Goal: Find specific page/section: Find specific page/section

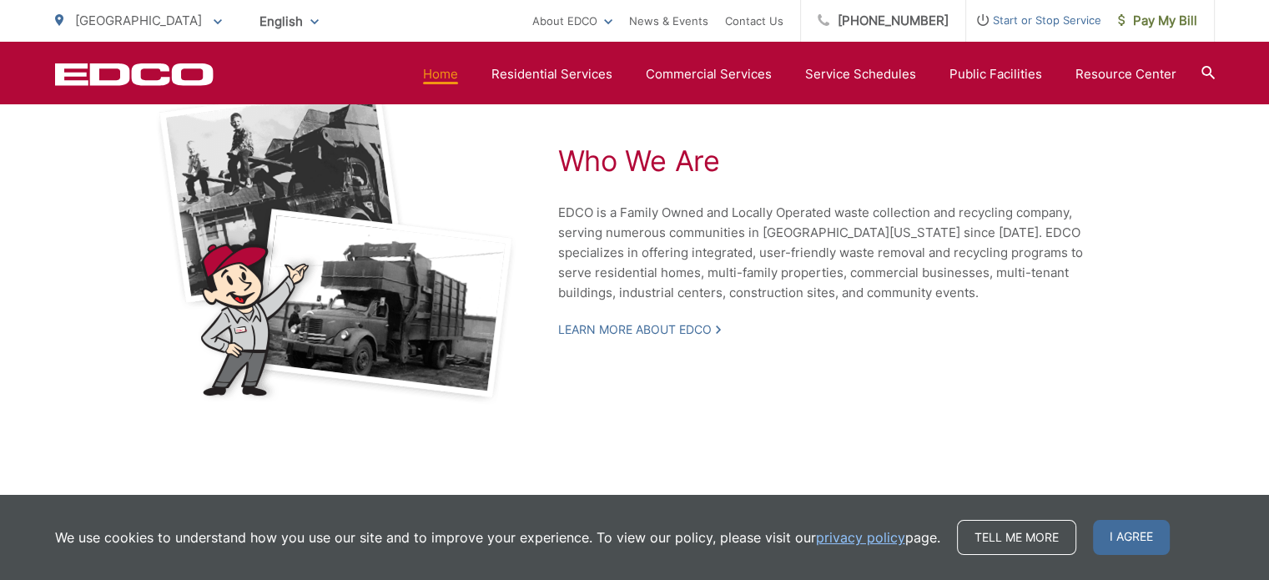
scroll to position [3744, 0]
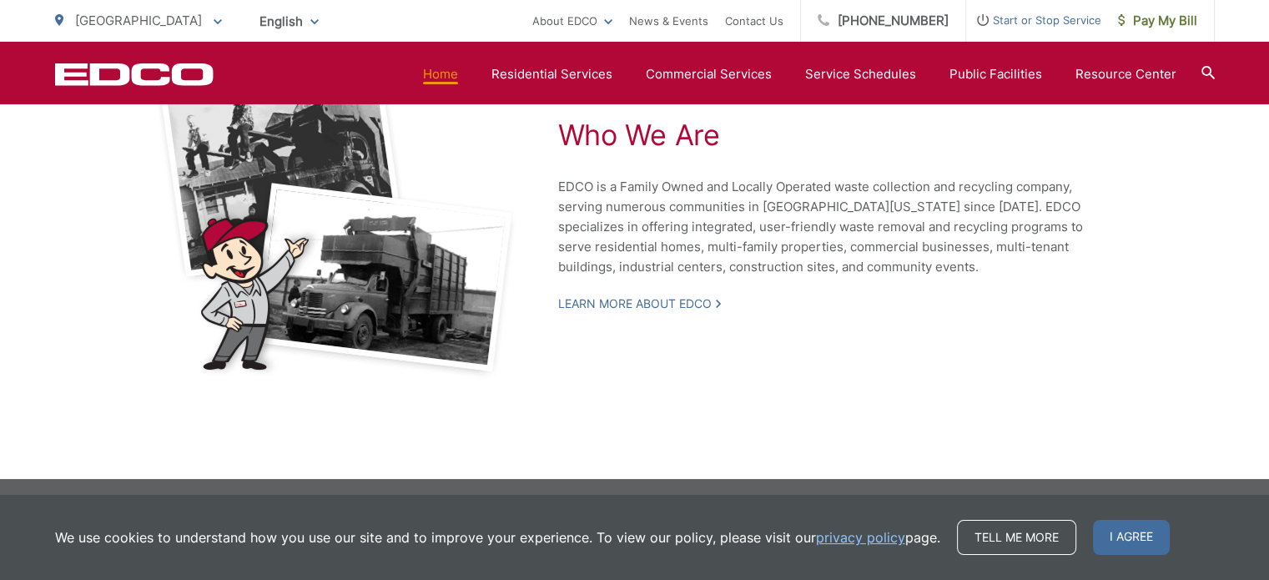
click at [600, 294] on p "Learn More About EDCO" at bounding box center [837, 304] width 559 height 20
click at [595, 301] on link "Learn More About EDCO" at bounding box center [639, 303] width 163 height 15
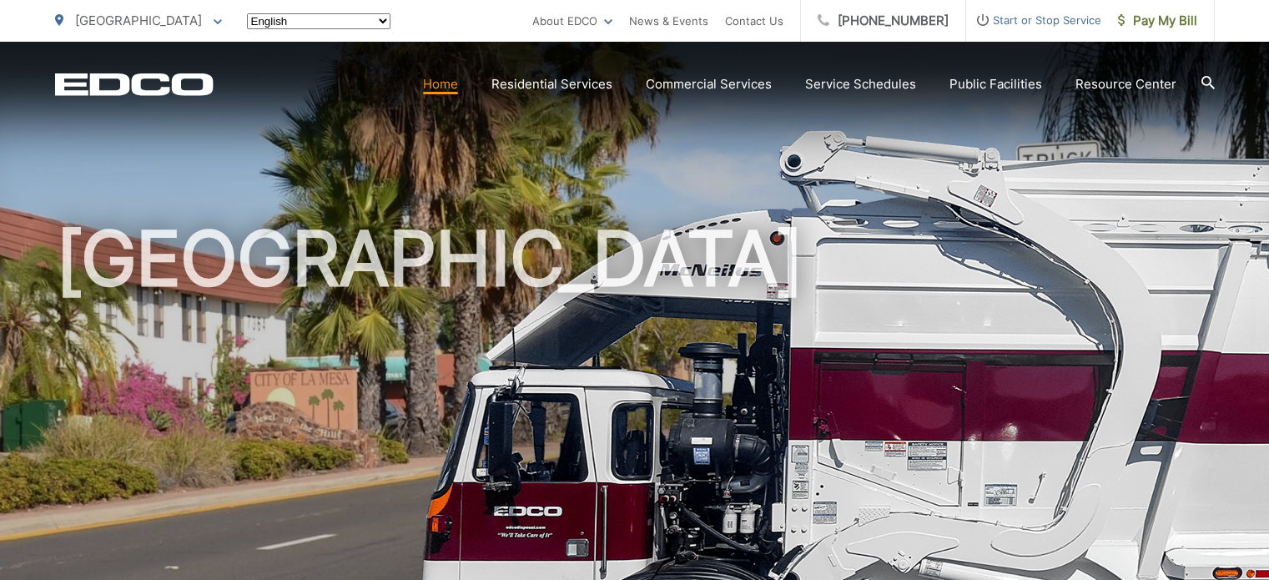
scroll to position [3614, 0]
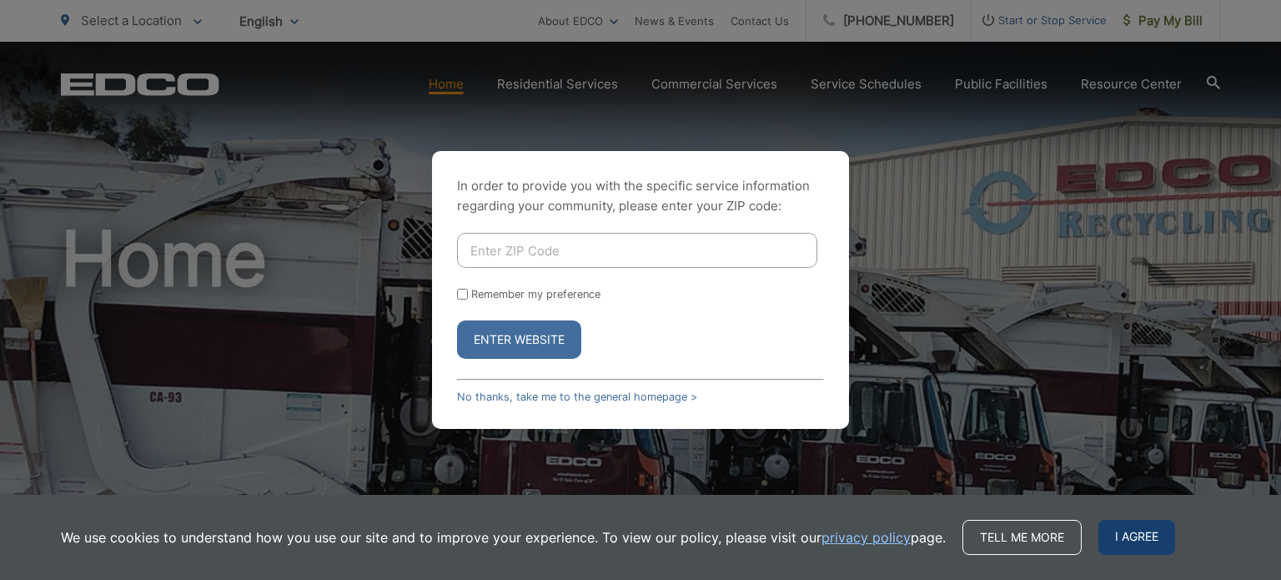
click at [1122, 540] on span "I agree" at bounding box center [1137, 537] width 77 height 35
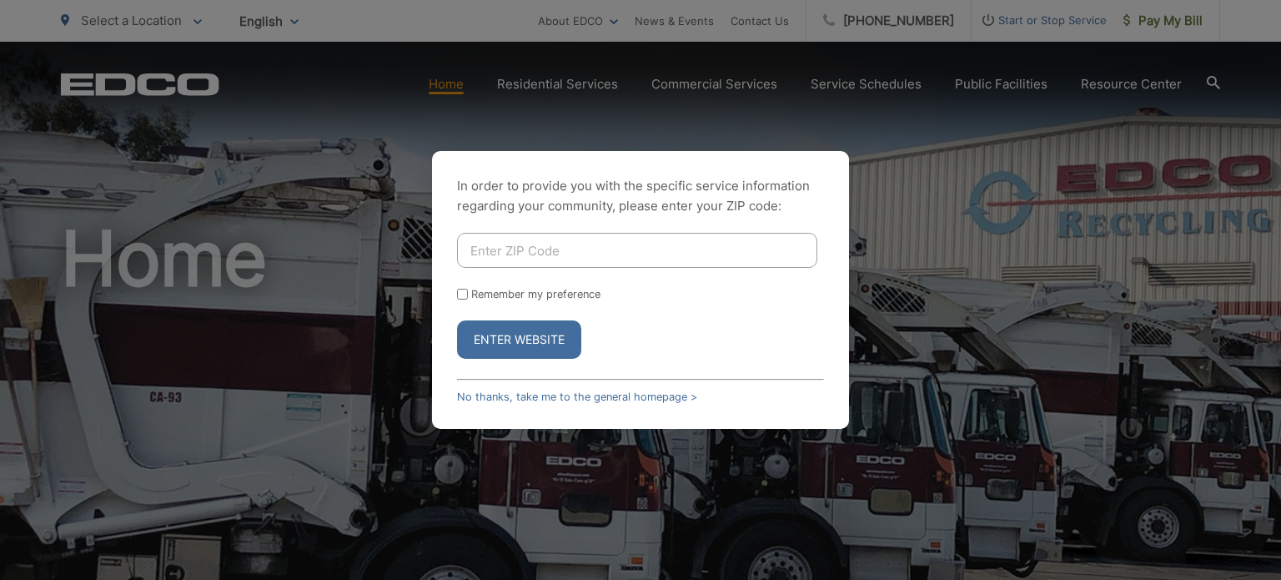
click at [531, 344] on button "Enter Website" at bounding box center [519, 339] width 124 height 38
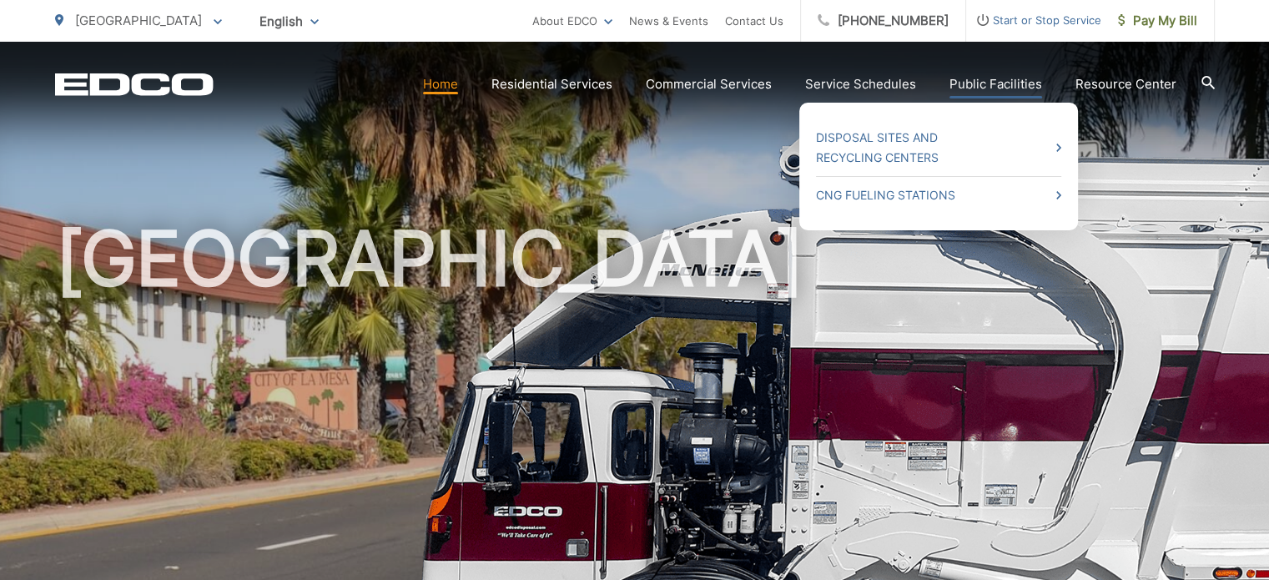
click at [961, 81] on link "Public Facilities" at bounding box center [995, 84] width 93 height 20
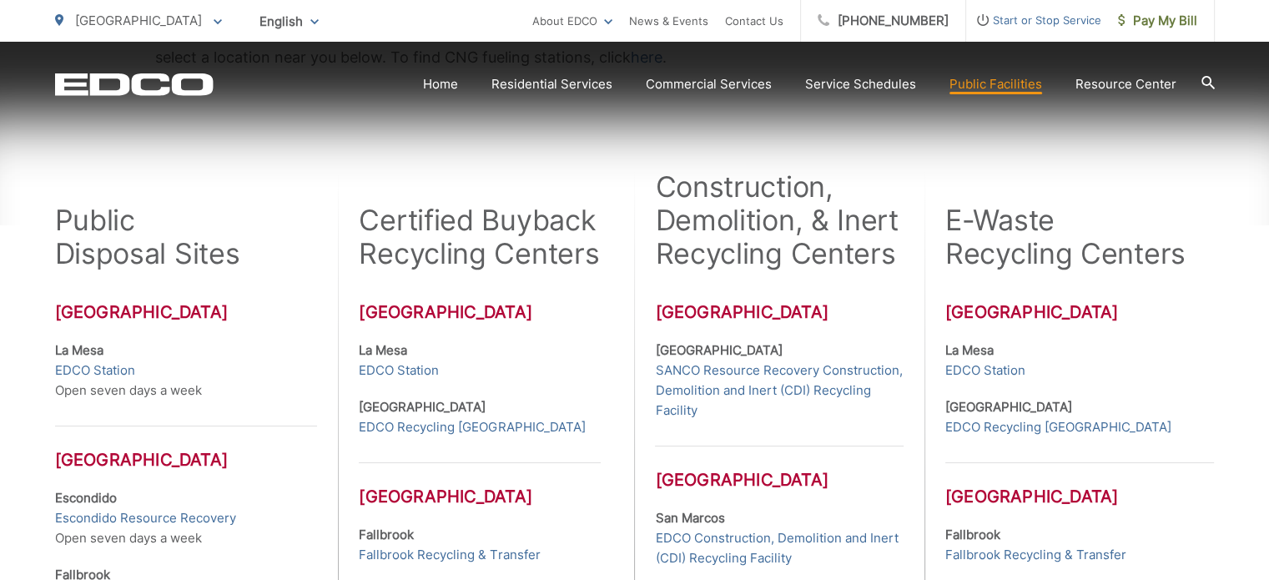
scroll to position [417, 0]
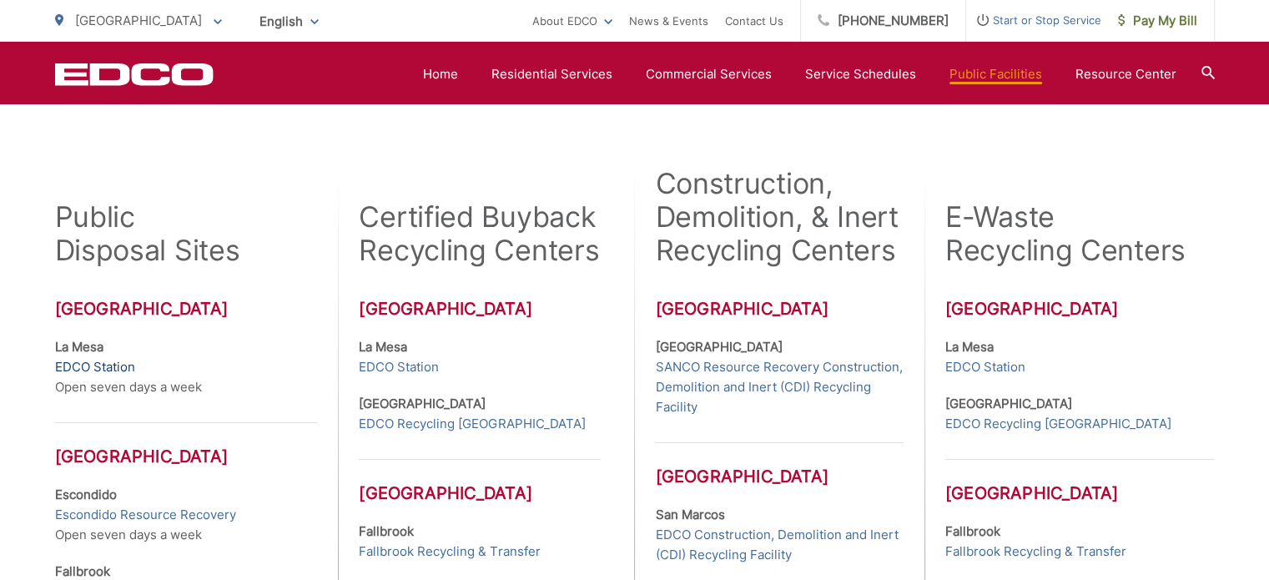
click at [103, 366] on link "EDCO Station" at bounding box center [95, 367] width 80 height 20
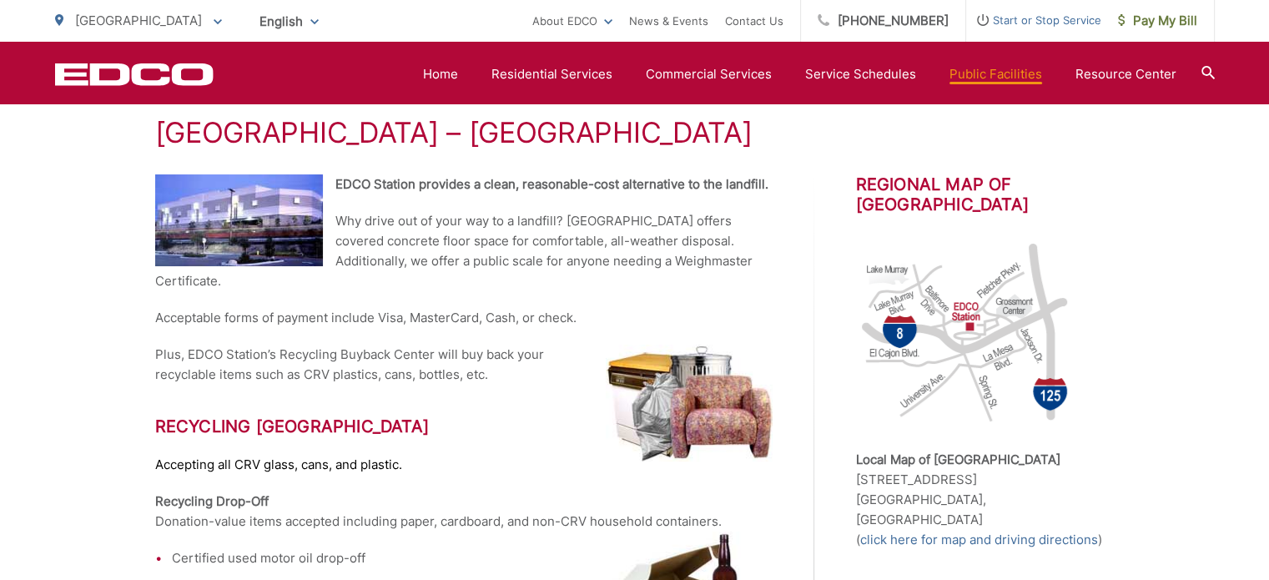
scroll to position [250, 0]
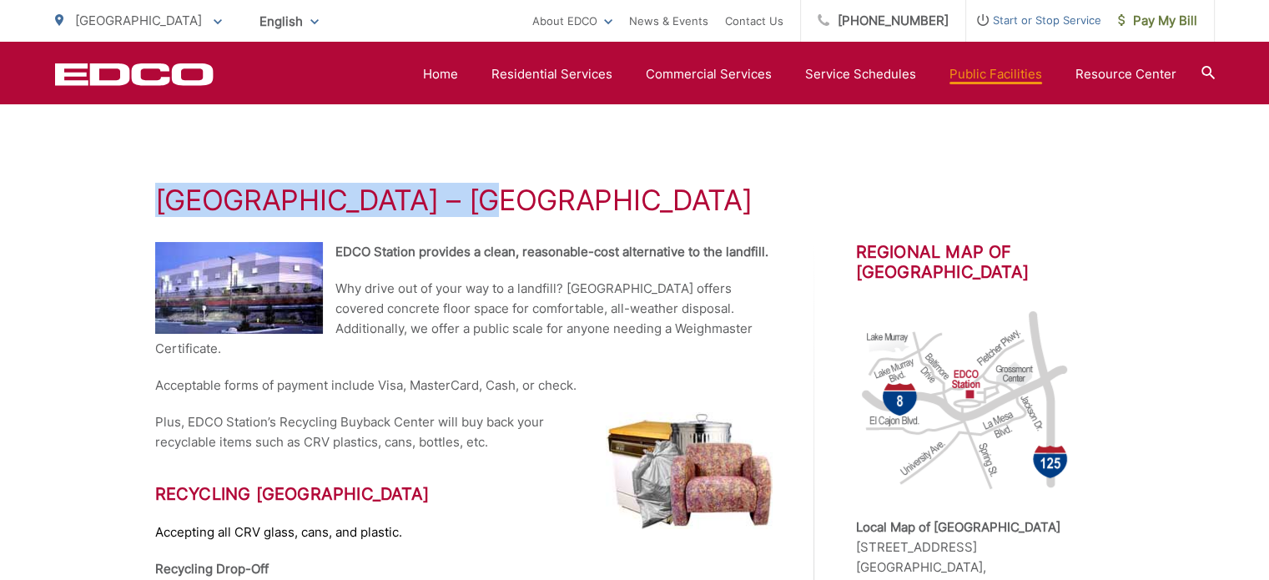
drag, startPoint x: 474, startPoint y: 201, endPoint x: 145, endPoint y: 205, distance: 328.7
copy h1 "EDCO Station – La Mesa"
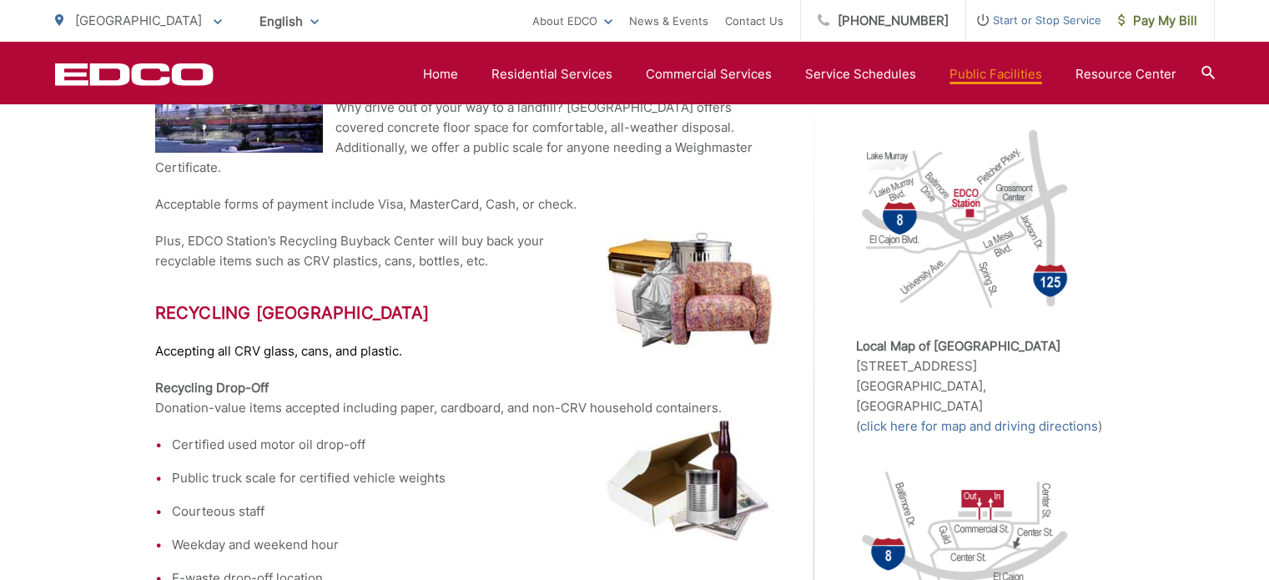
scroll to position [500, 0]
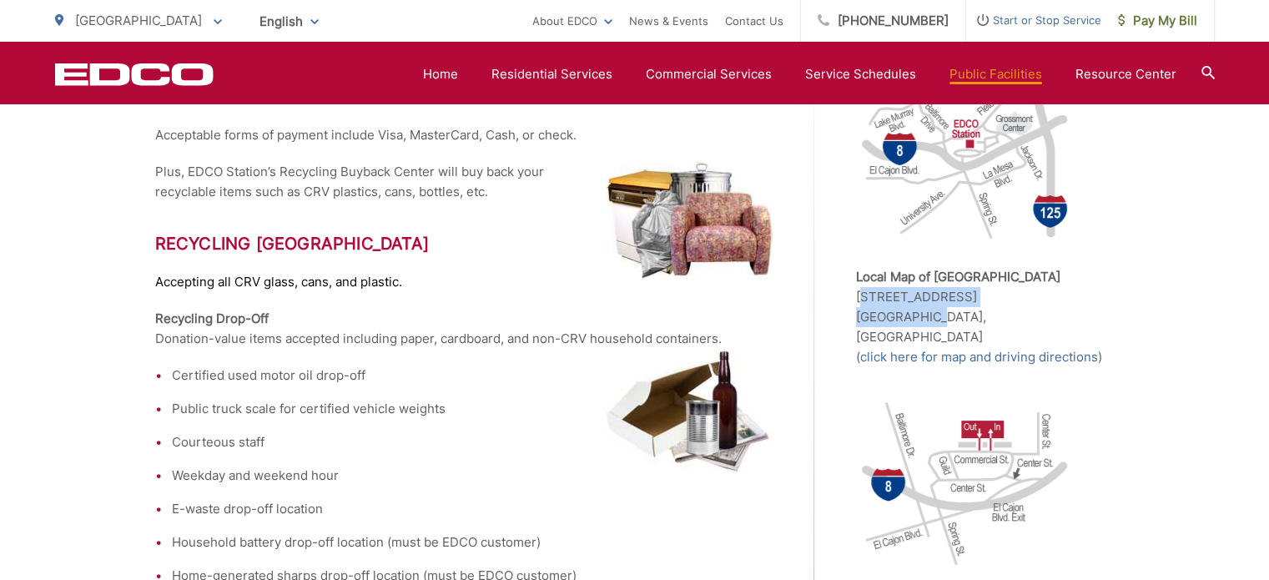
drag, startPoint x: 933, startPoint y: 315, endPoint x: 853, endPoint y: 294, distance: 83.0
copy p "8184 Commercial St. La Mesa, CA"
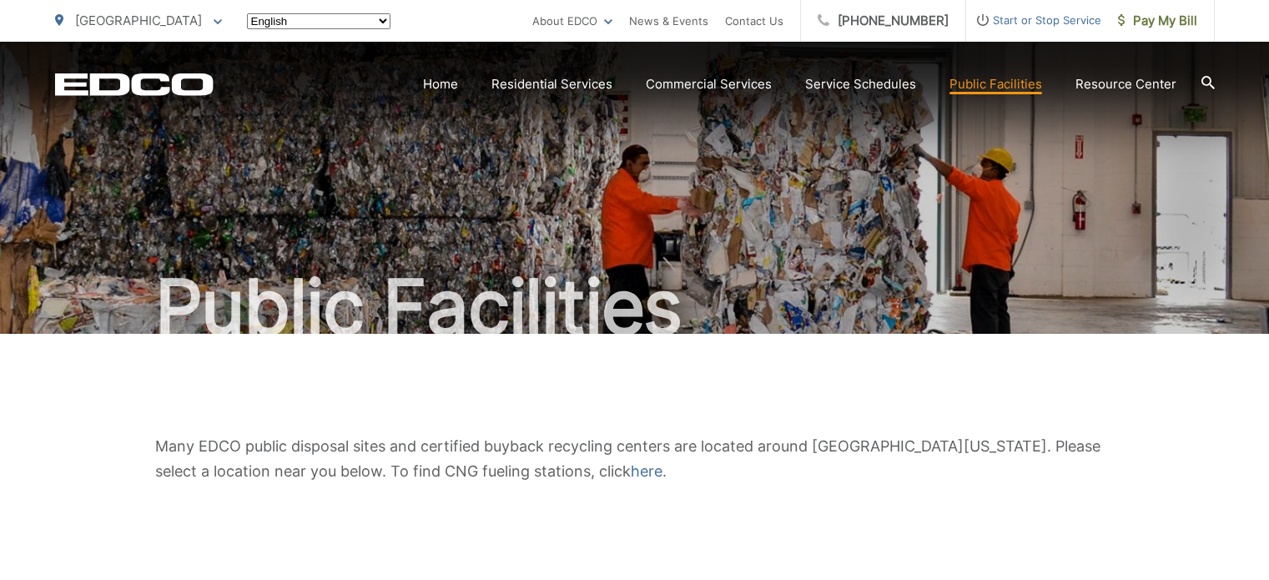
scroll to position [417, 0]
